Goal: Navigation & Orientation: Find specific page/section

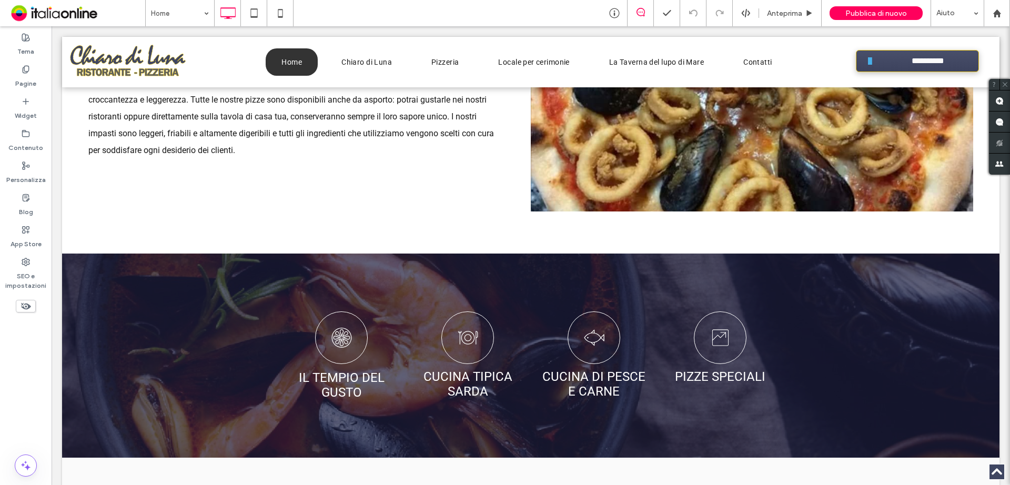
scroll to position [1052, 0]
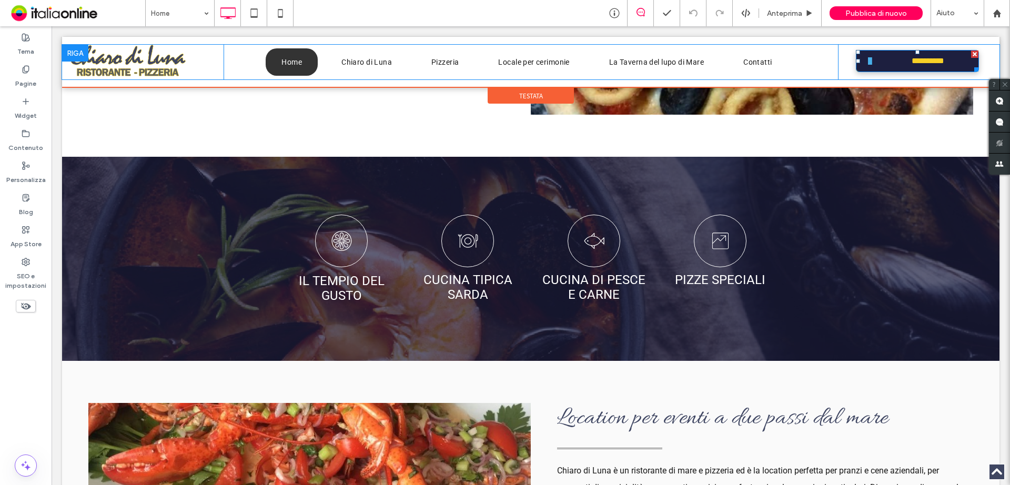
click at [891, 64] on link "**********" at bounding box center [917, 61] width 123 height 22
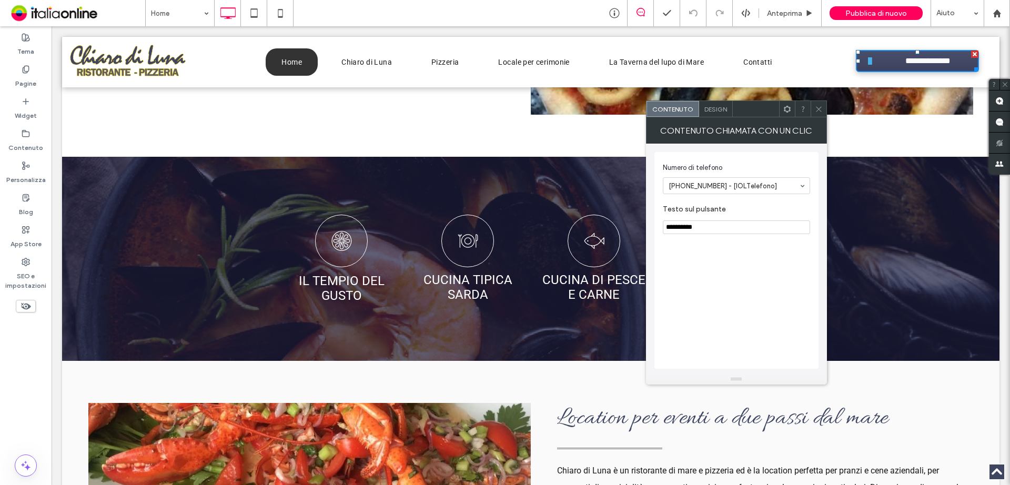
click at [816, 109] on icon at bounding box center [819, 109] width 8 height 8
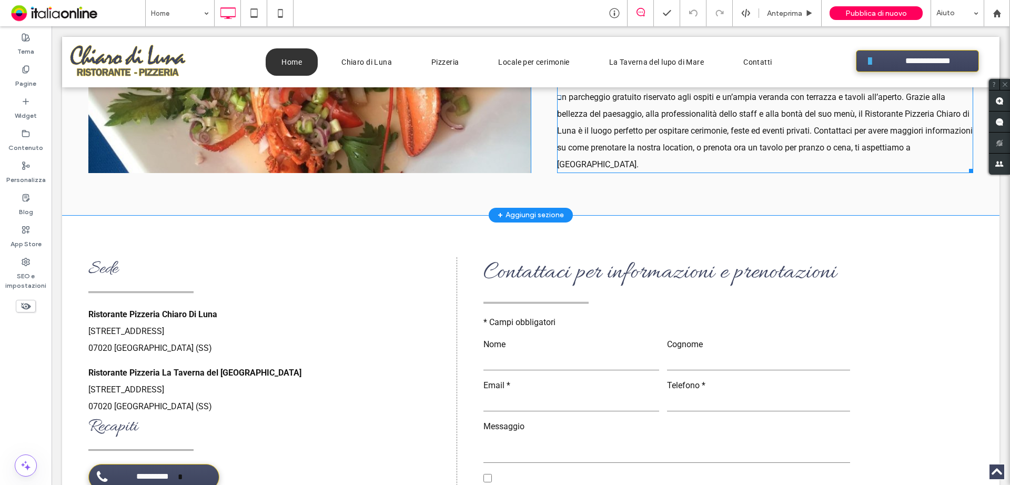
scroll to position [1578, 0]
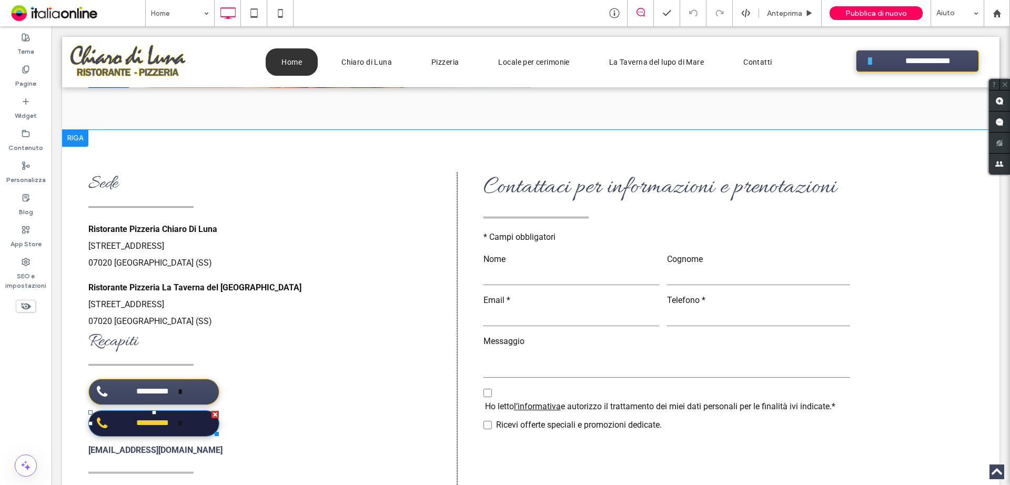
click at [146, 413] on span "**********" at bounding box center [152, 423] width 50 height 21
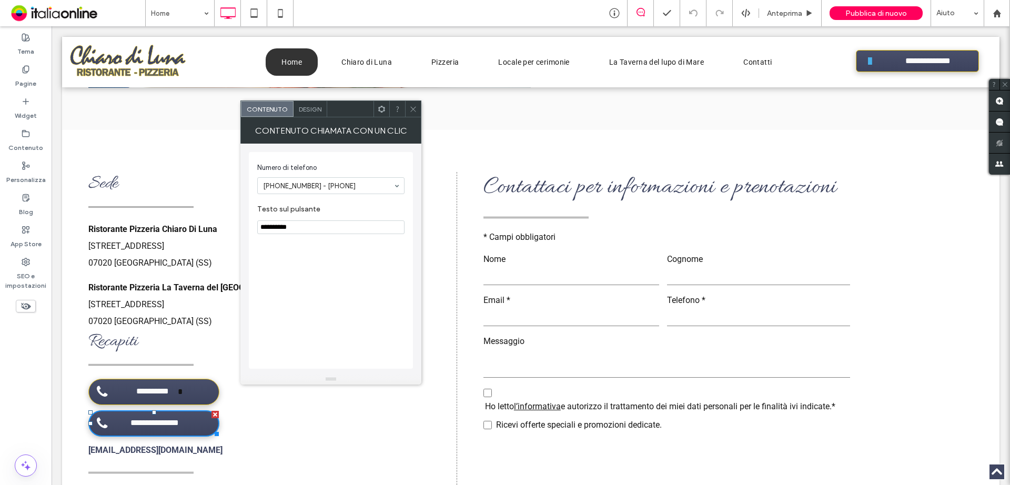
click at [409, 109] on icon at bounding box center [413, 109] width 8 height 8
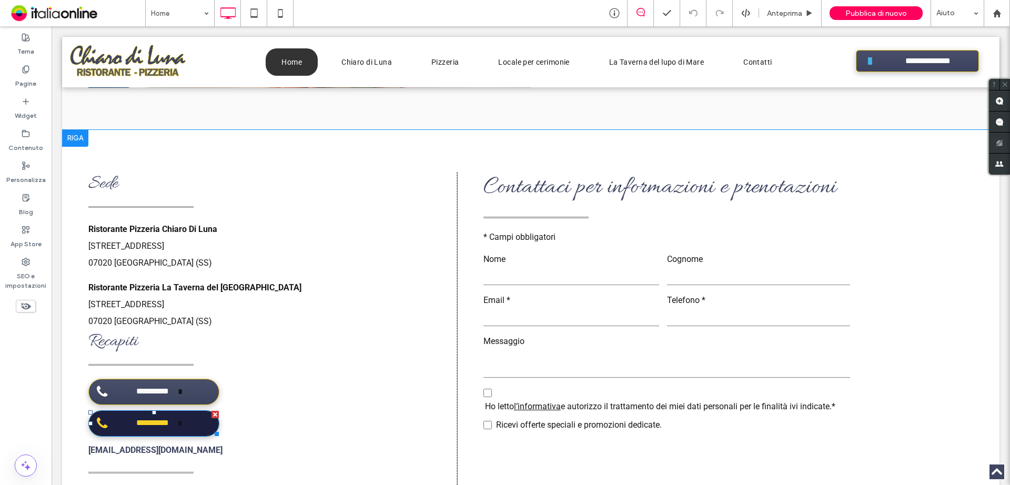
click at [214, 411] on div at bounding box center [214, 414] width 7 height 7
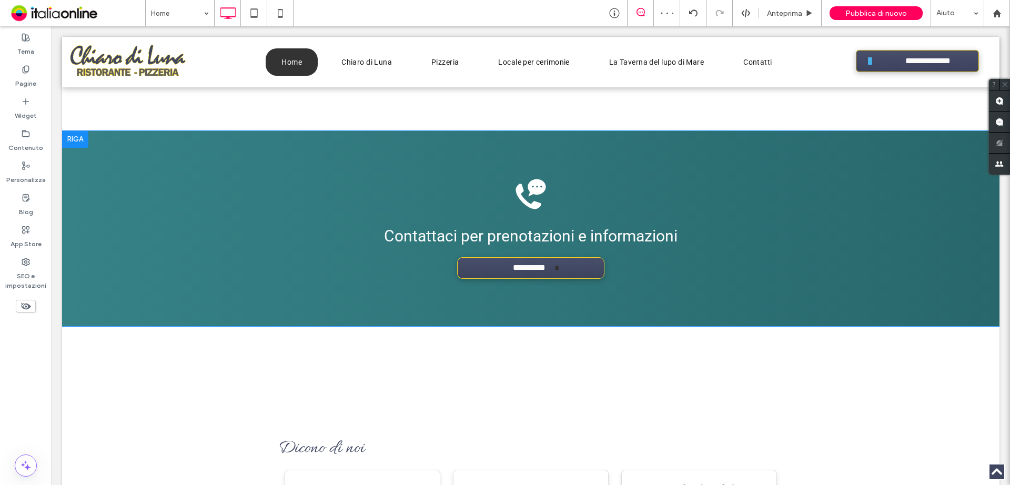
scroll to position [2682, 0]
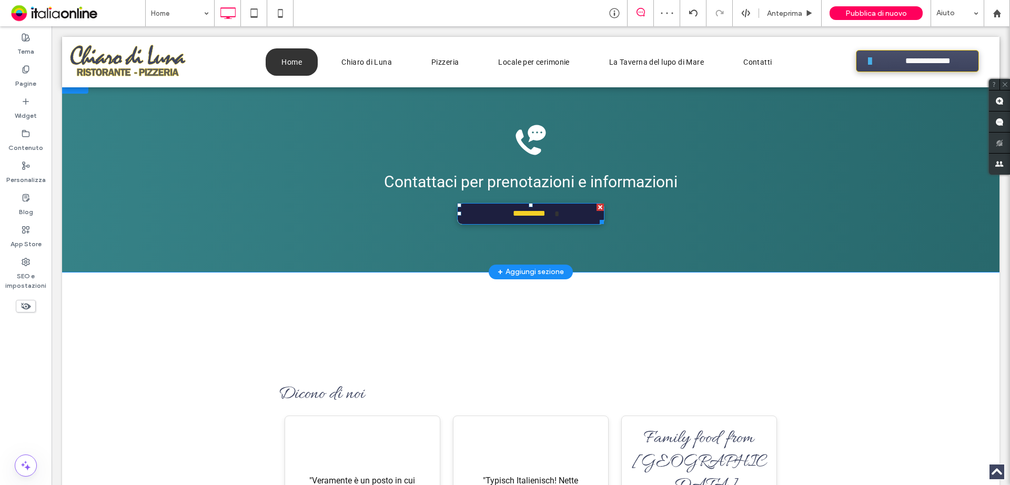
click at [510, 204] on span "**********" at bounding box center [529, 214] width 50 height 21
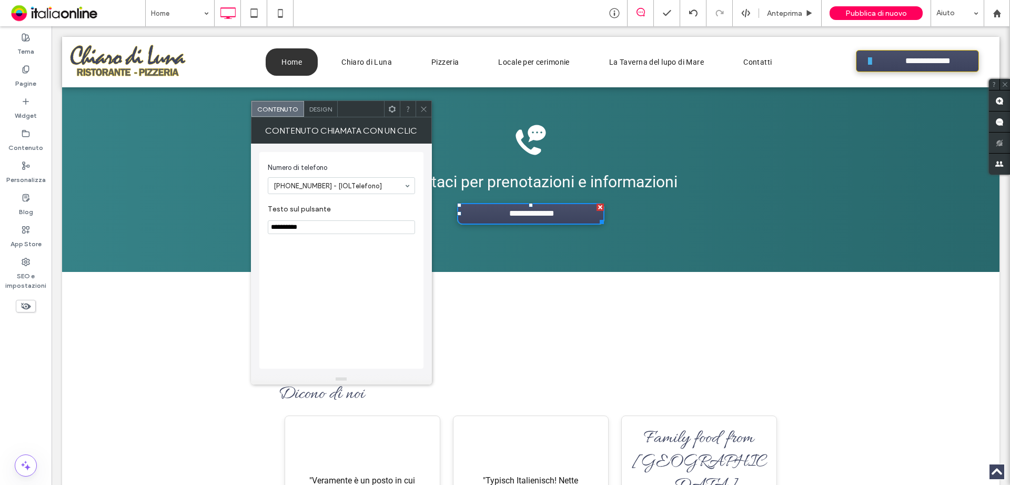
click at [424, 110] on icon at bounding box center [424, 109] width 8 height 8
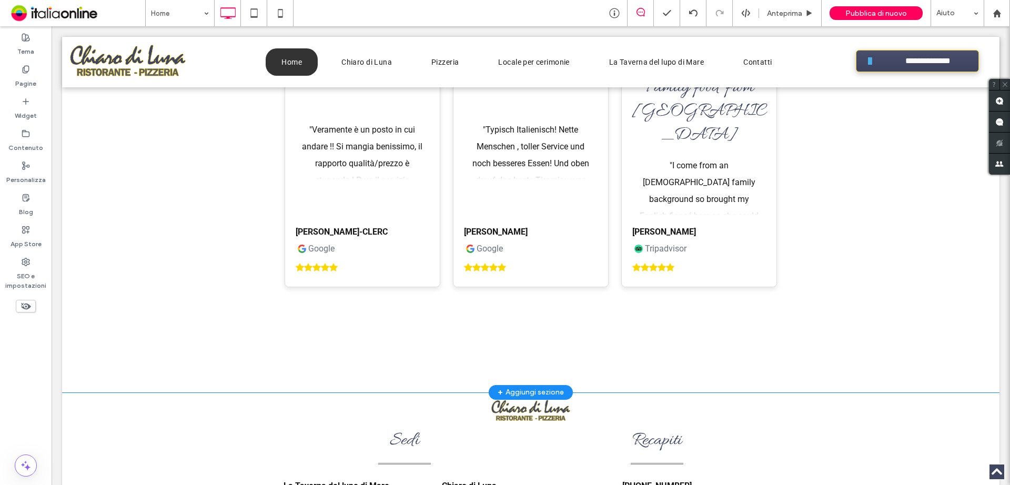
scroll to position [3107, 0]
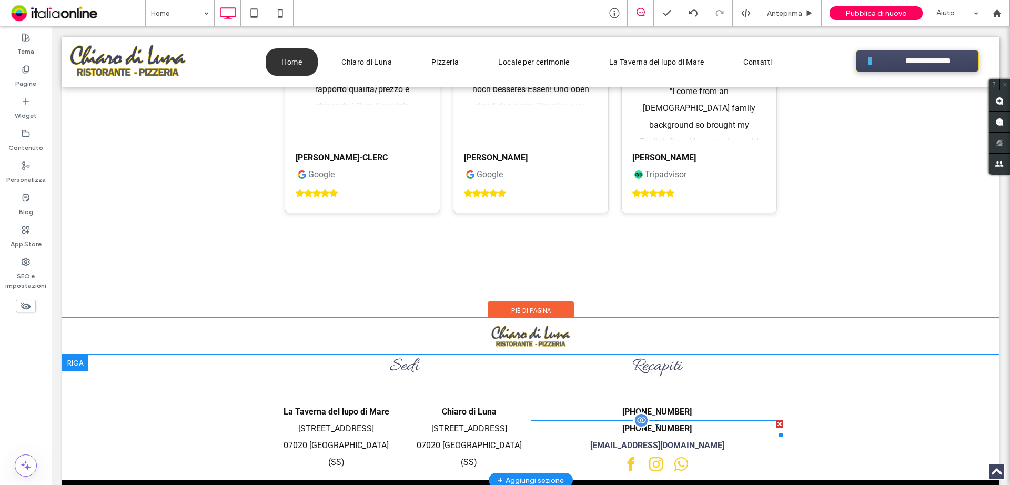
click at [776, 420] on div at bounding box center [779, 423] width 7 height 7
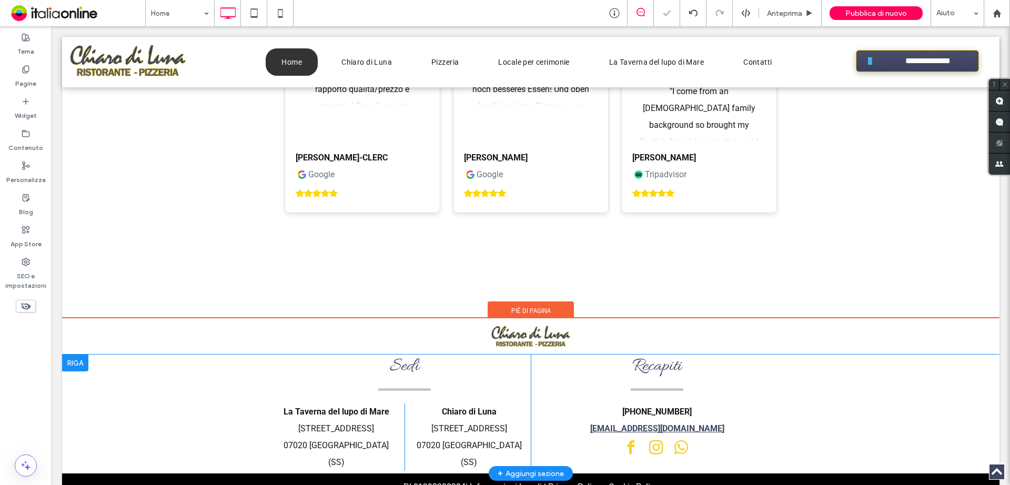
scroll to position [3090, 0]
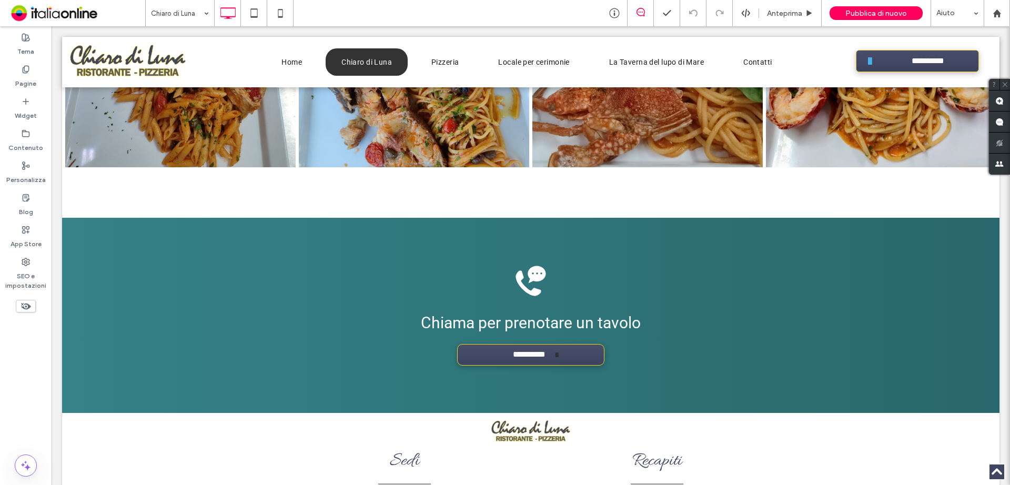
scroll to position [3030, 0]
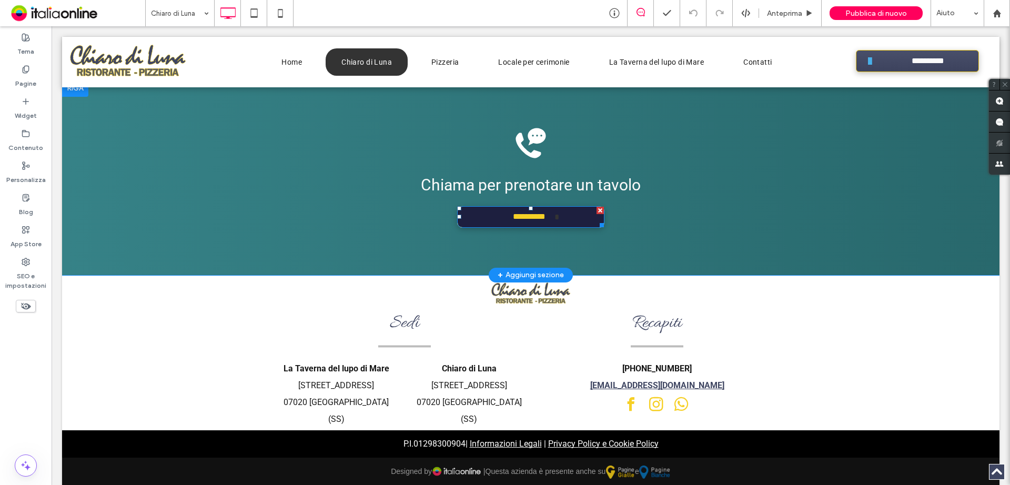
click at [504, 211] on span "**********" at bounding box center [529, 217] width 50 height 21
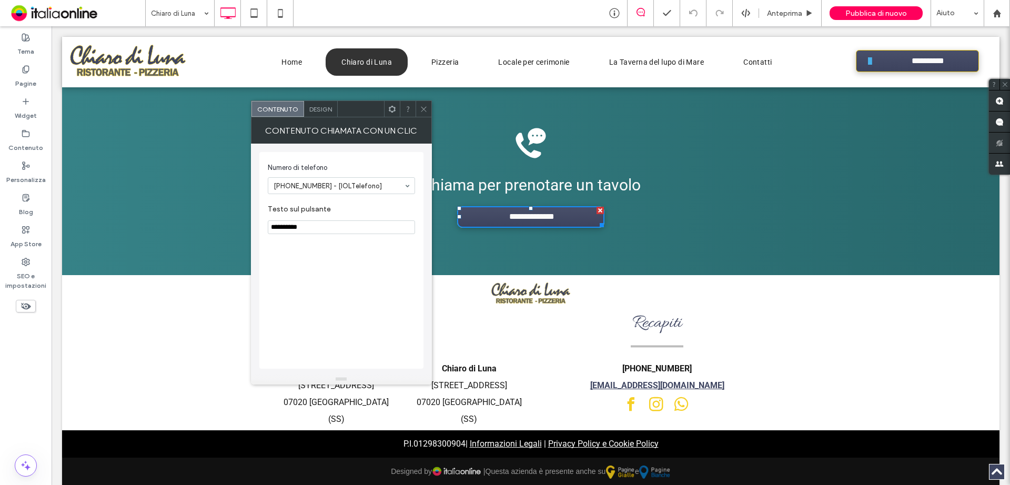
click at [423, 108] on icon at bounding box center [424, 109] width 8 height 8
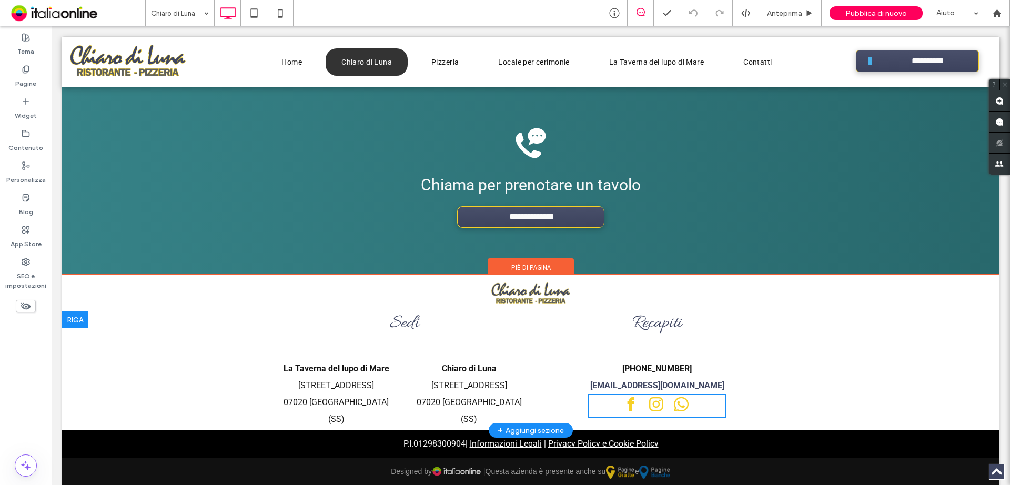
click at [681, 402] on span "whatsapp" at bounding box center [681, 404] width 22 height 22
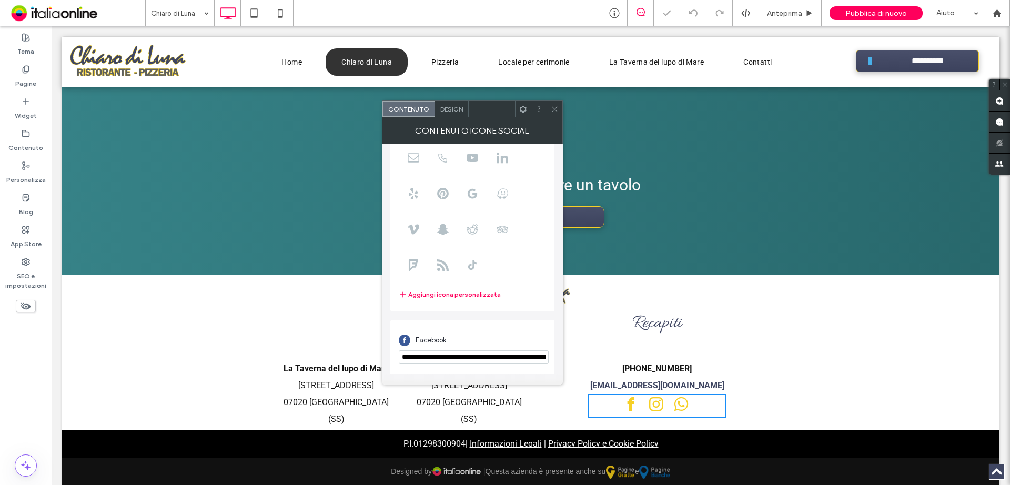
scroll to position [184, 0]
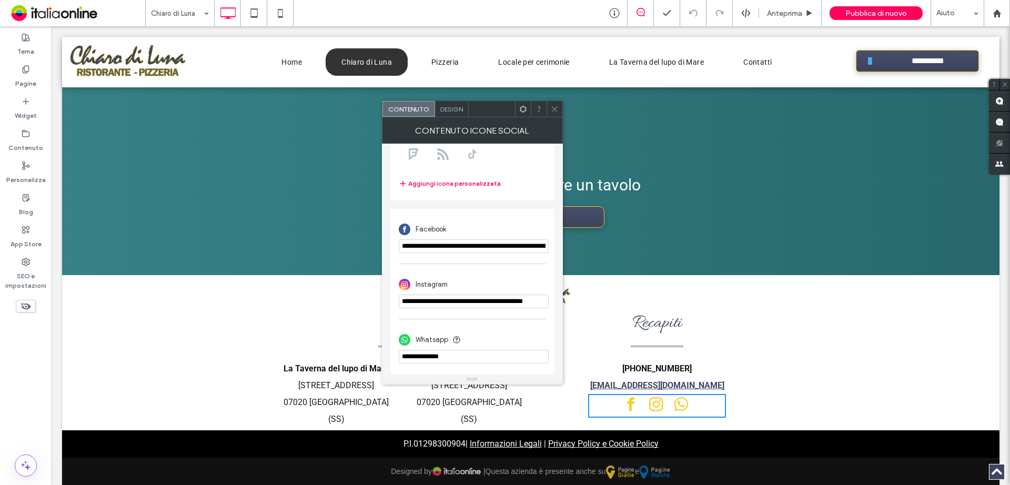
click at [551, 106] on icon at bounding box center [555, 109] width 8 height 8
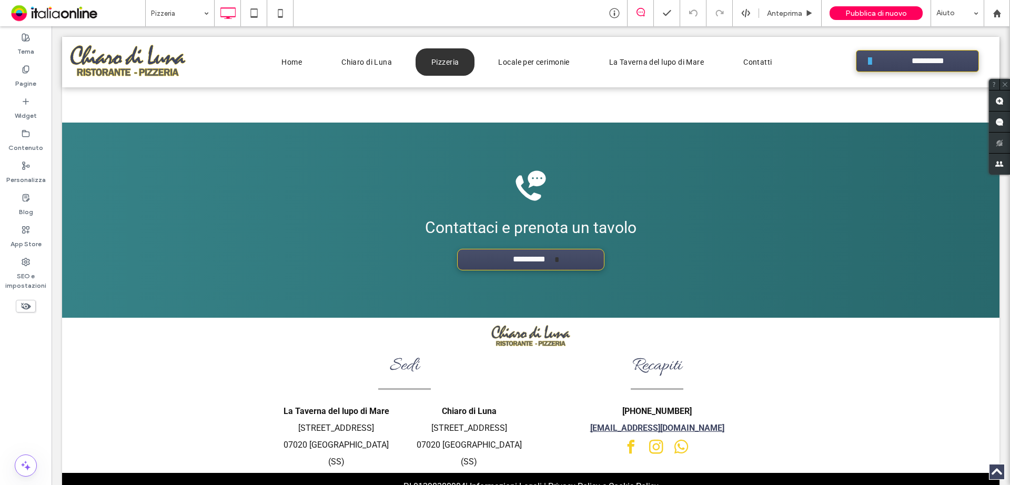
scroll to position [1545, 0]
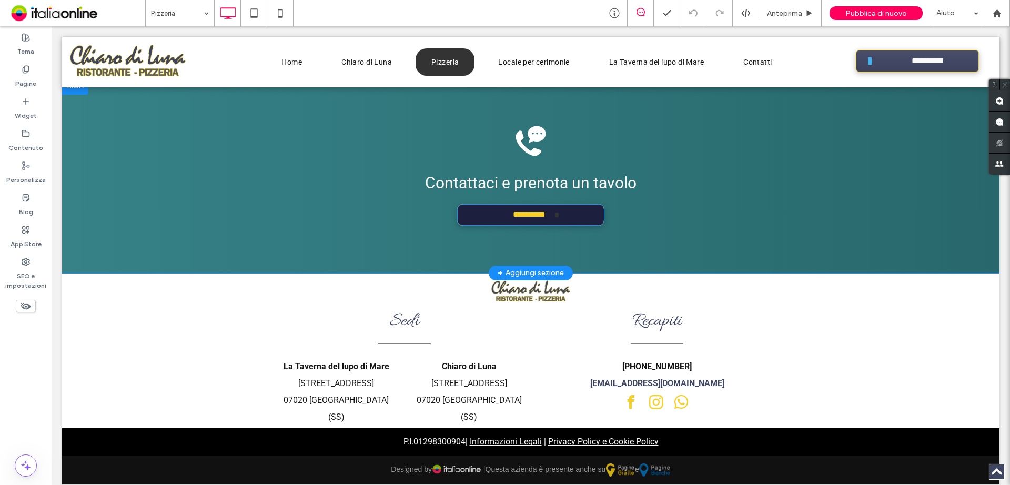
click at [498, 215] on link "**********" at bounding box center [530, 215] width 147 height 22
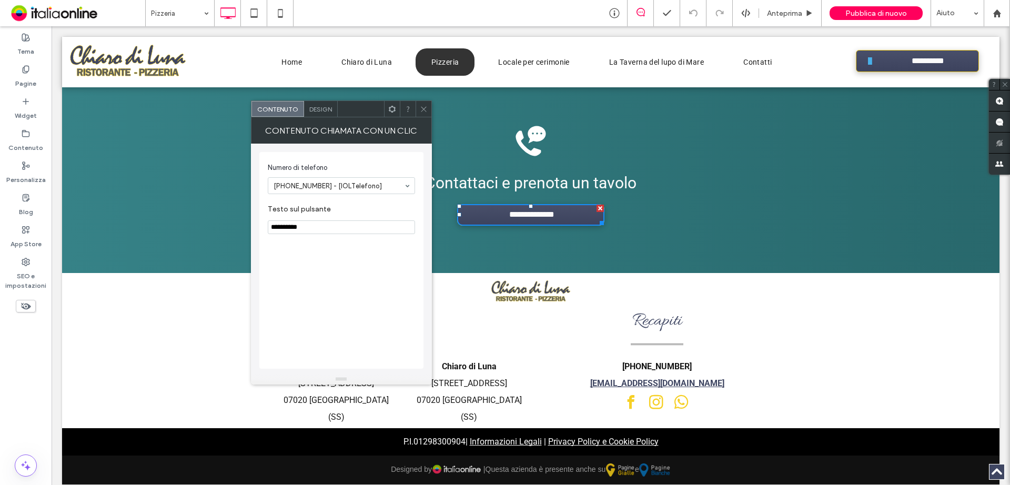
click at [421, 113] on span at bounding box center [424, 109] width 8 height 16
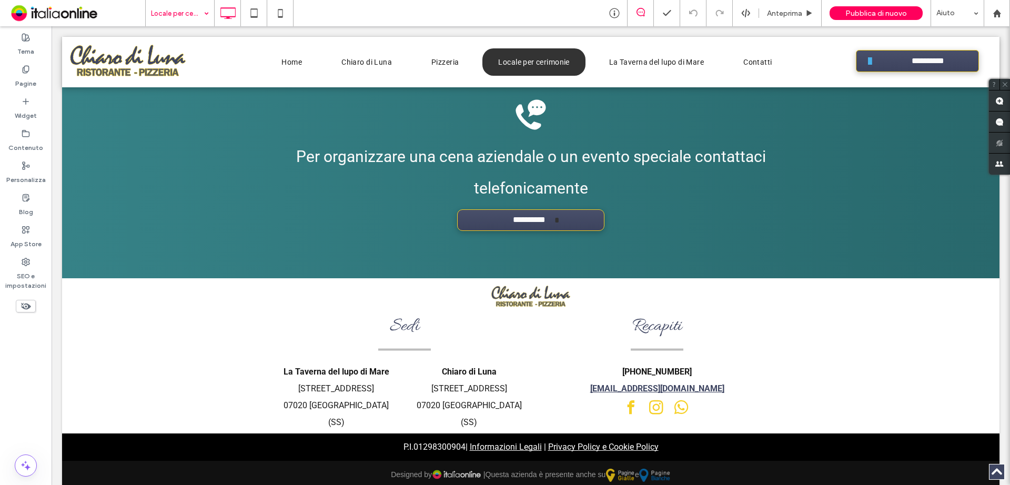
scroll to position [1202, 0]
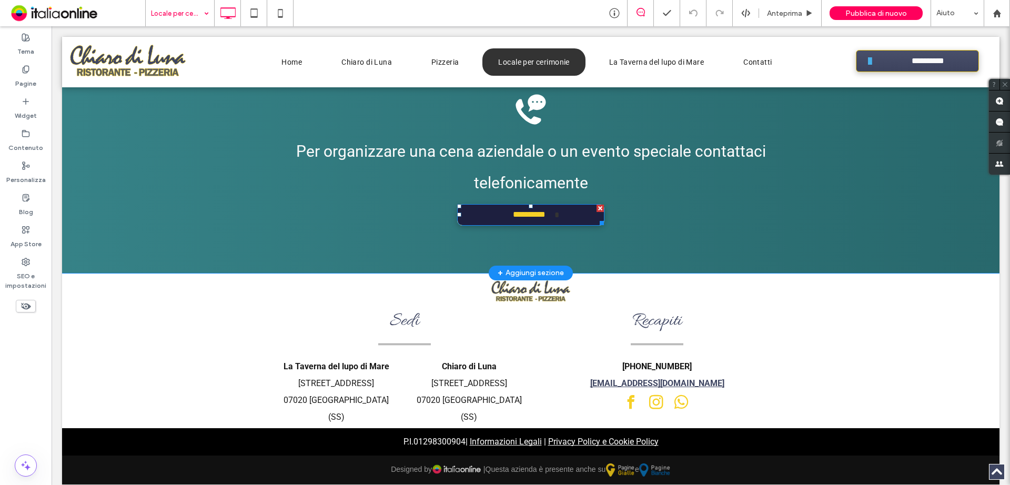
click at [516, 217] on span "**********" at bounding box center [529, 215] width 50 height 21
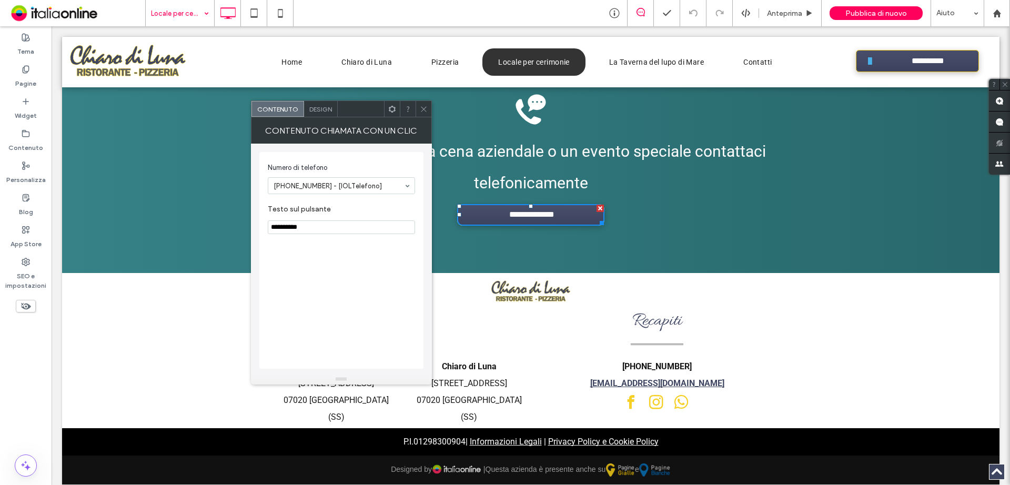
click at [424, 112] on icon at bounding box center [424, 109] width 8 height 8
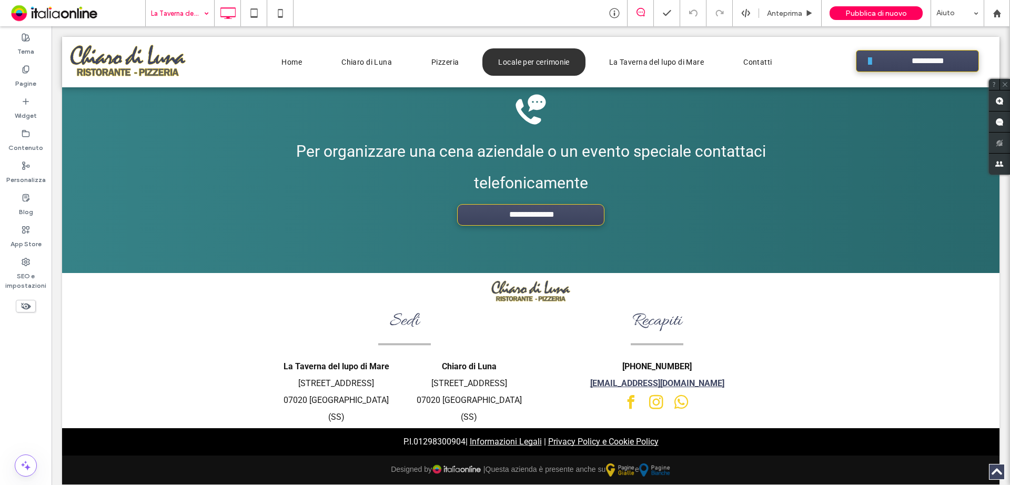
click at [184, 21] on input at bounding box center [177, 13] width 53 height 26
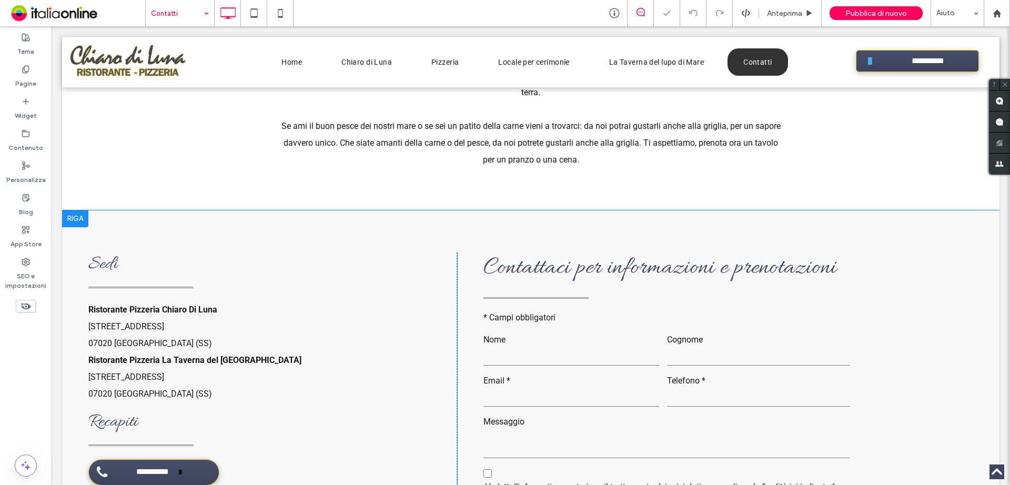
scroll to position [421, 0]
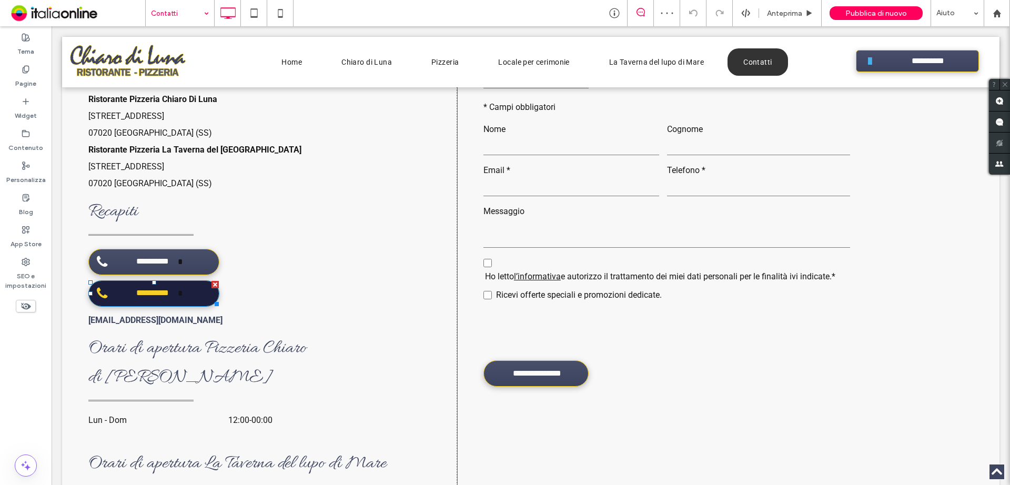
click at [176, 287] on span "**********" at bounding box center [152, 293] width 50 height 21
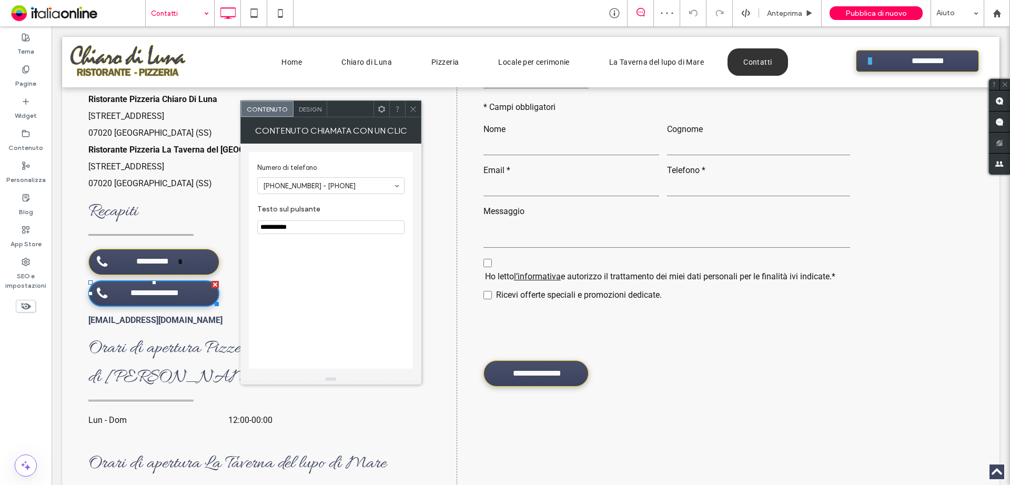
click at [409, 105] on icon at bounding box center [413, 109] width 8 height 8
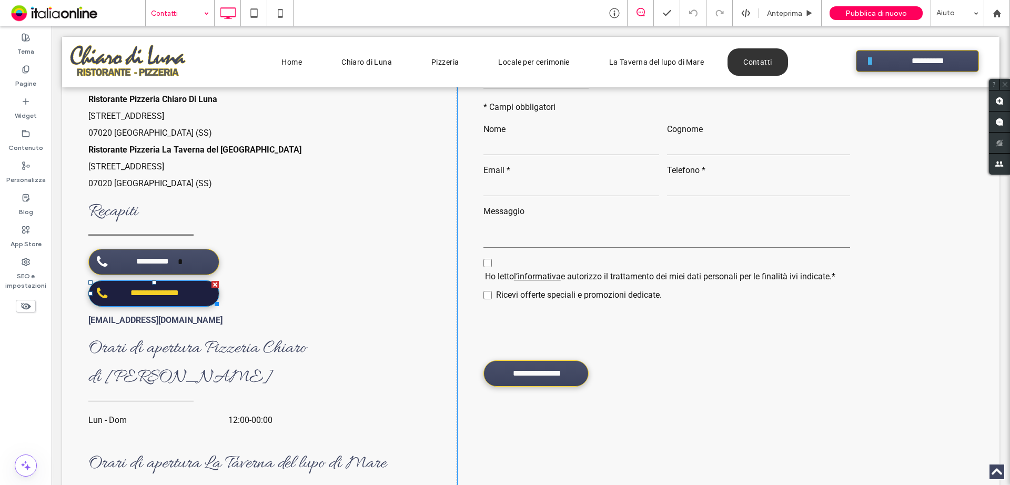
click at [213, 285] on div at bounding box center [214, 284] width 7 height 7
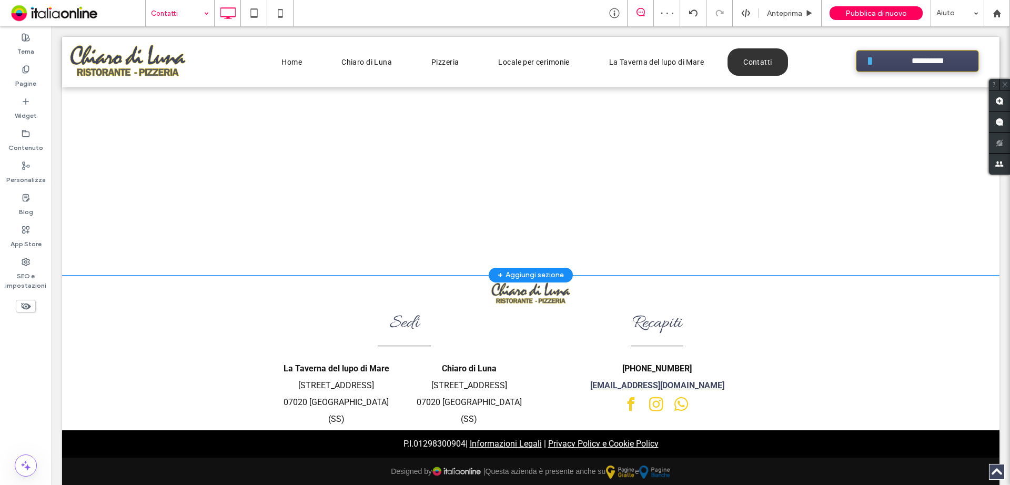
scroll to position [1325, 0]
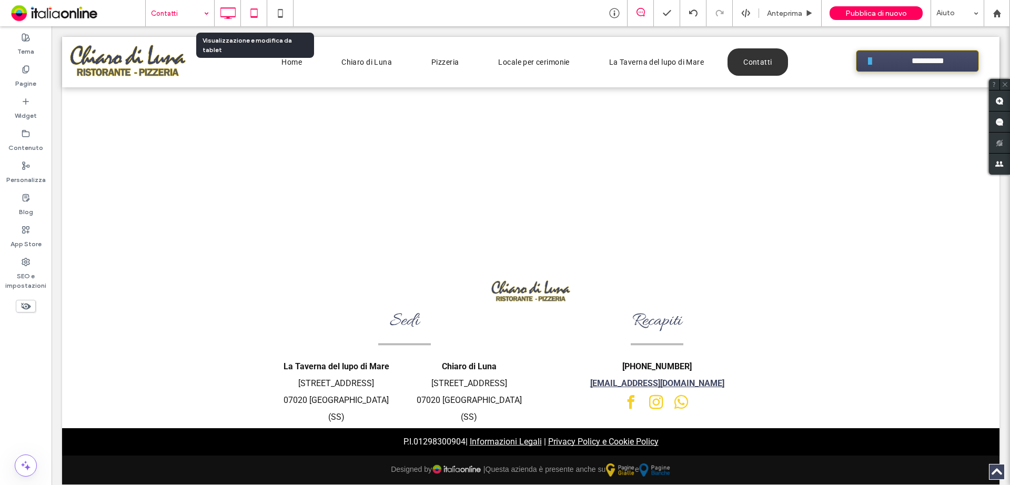
click at [258, 18] on icon at bounding box center [254, 13] width 21 height 21
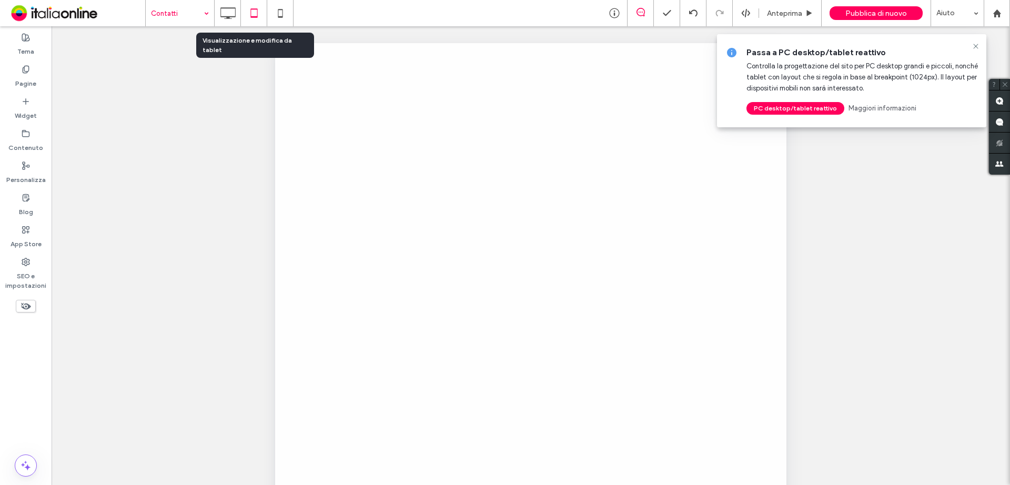
scroll to position [0, 0]
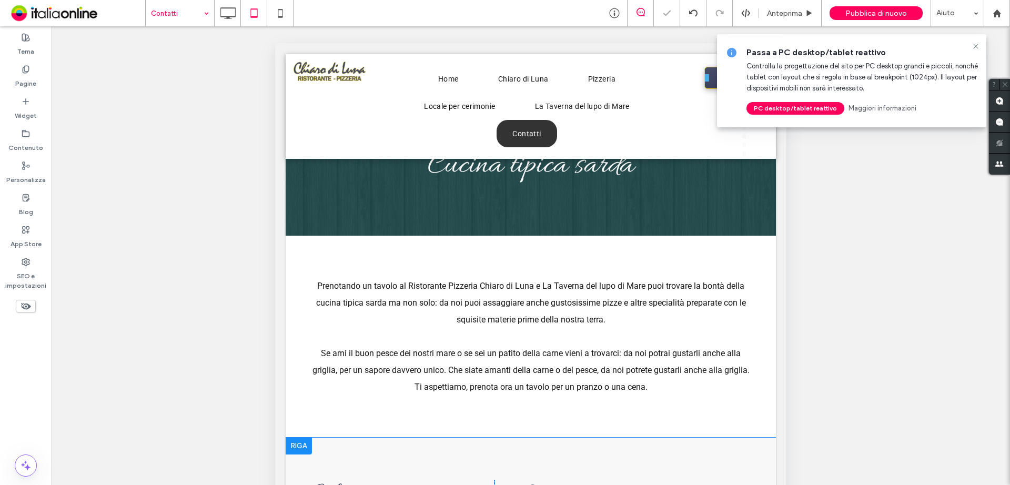
click at [975, 47] on use at bounding box center [975, 46] width 5 height 5
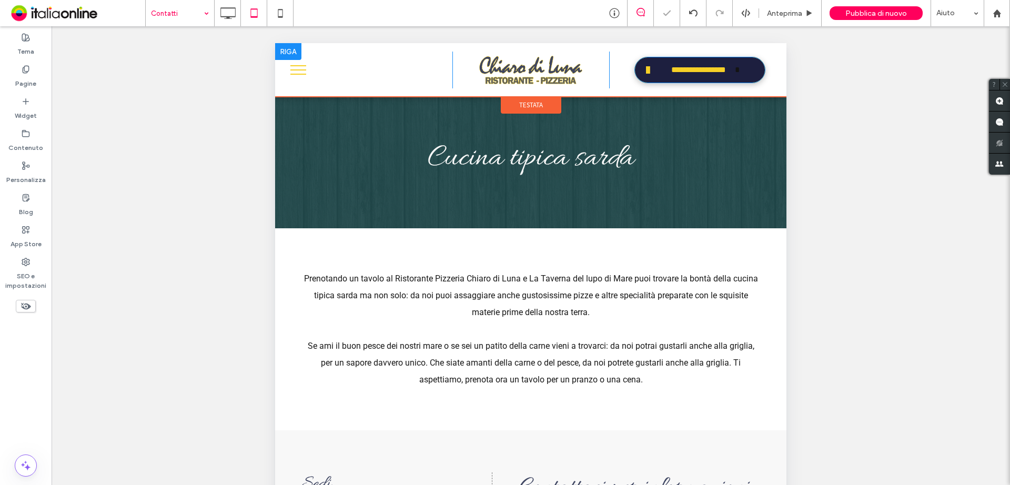
click at [702, 61] on span "**********" at bounding box center [698, 70] width 73 height 21
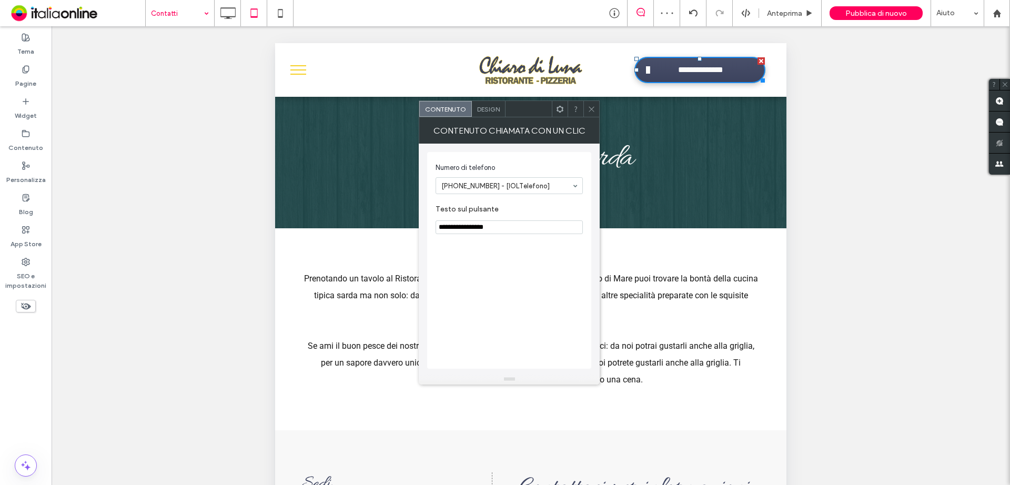
click at [584, 110] on div at bounding box center [591, 109] width 16 height 16
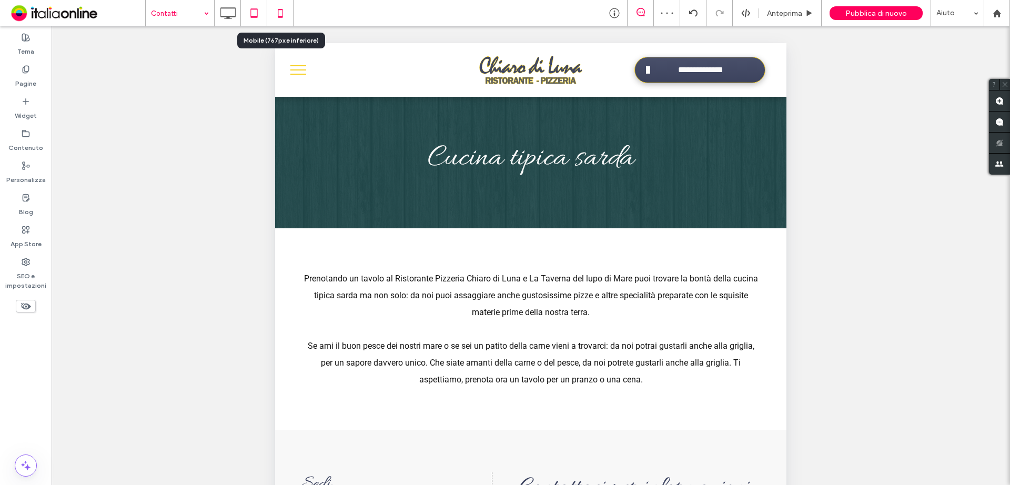
click at [282, 14] on use at bounding box center [280, 13] width 5 height 8
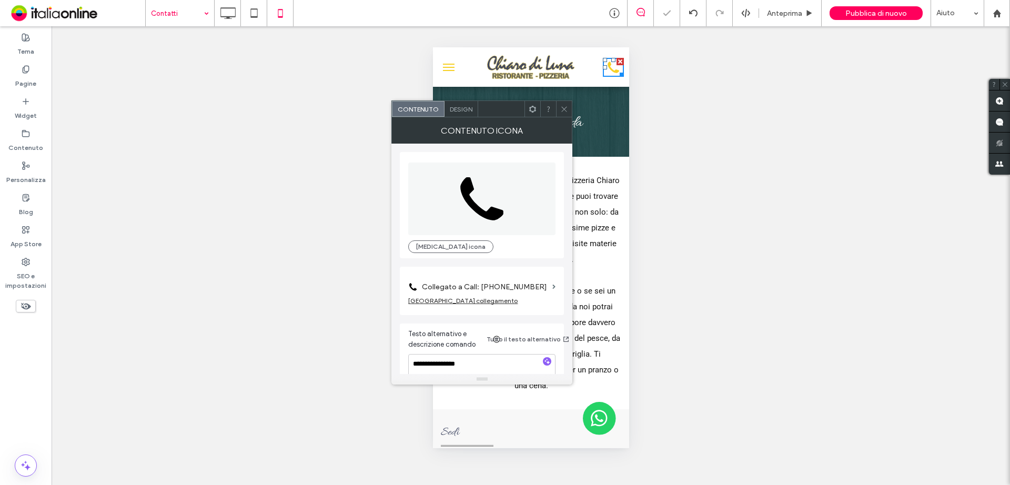
click at [565, 107] on icon at bounding box center [564, 109] width 8 height 8
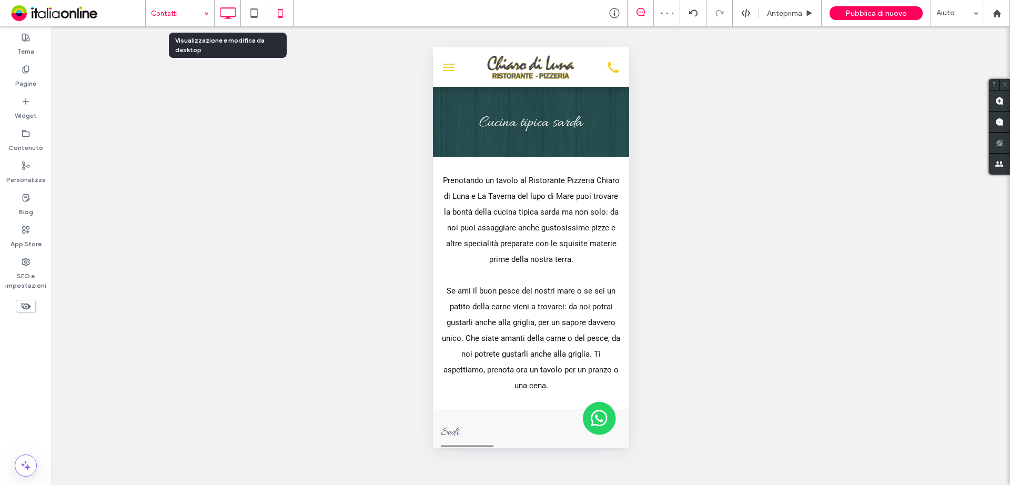
click at [219, 11] on icon at bounding box center [227, 13] width 21 height 21
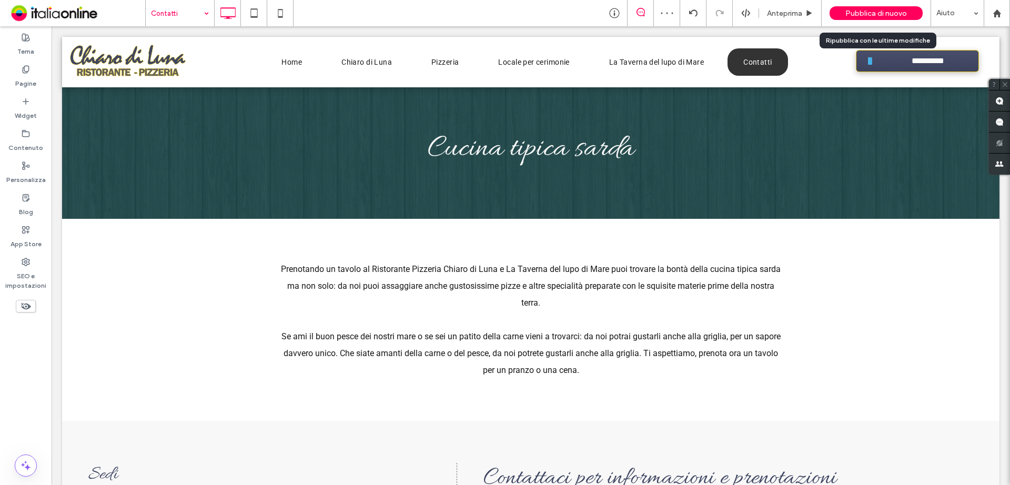
click at [880, 16] on span "Pubblica di nuovo" at bounding box center [876, 13] width 62 height 9
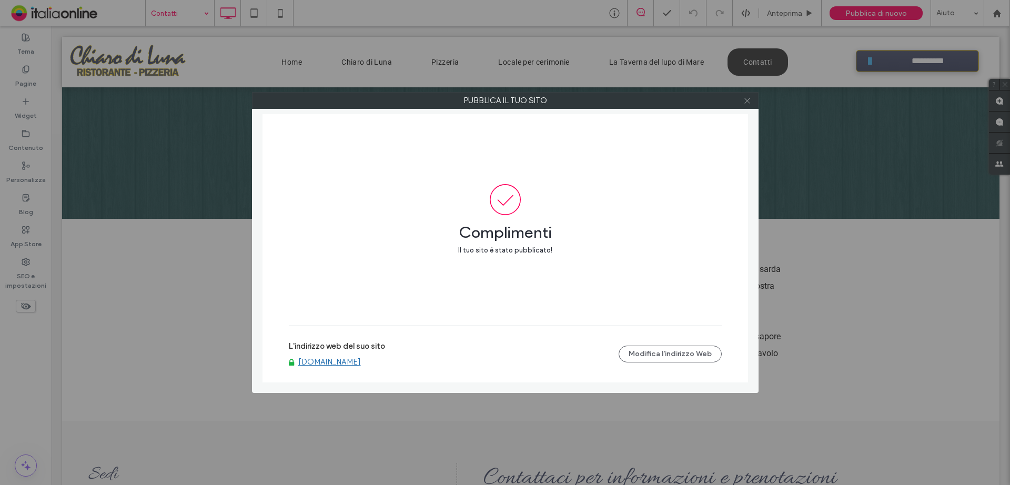
click at [749, 103] on icon at bounding box center [747, 101] width 8 height 8
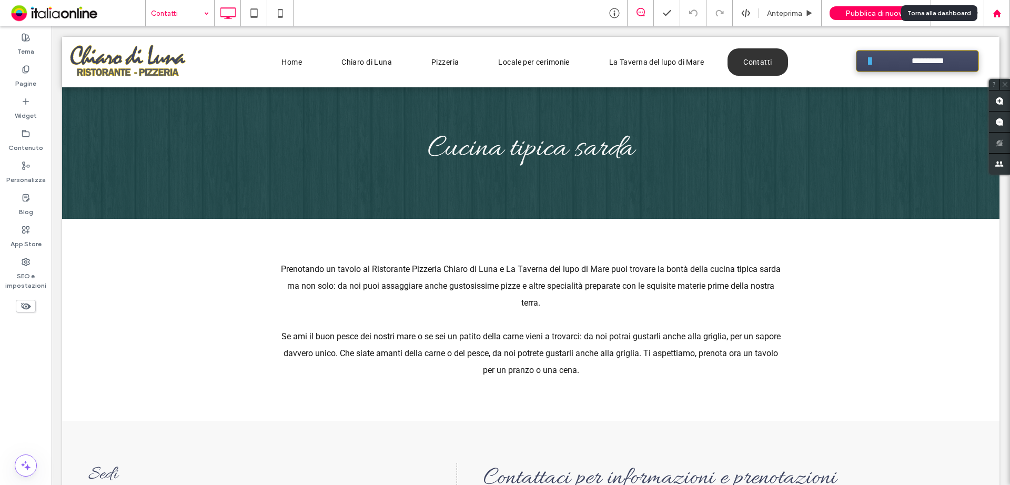
drag, startPoint x: 997, startPoint y: 19, endPoint x: 987, endPoint y: 19, distance: 10.0
click at [997, 19] on div at bounding box center [996, 13] width 26 height 26
